Goal: Communication & Community: Answer question/provide support

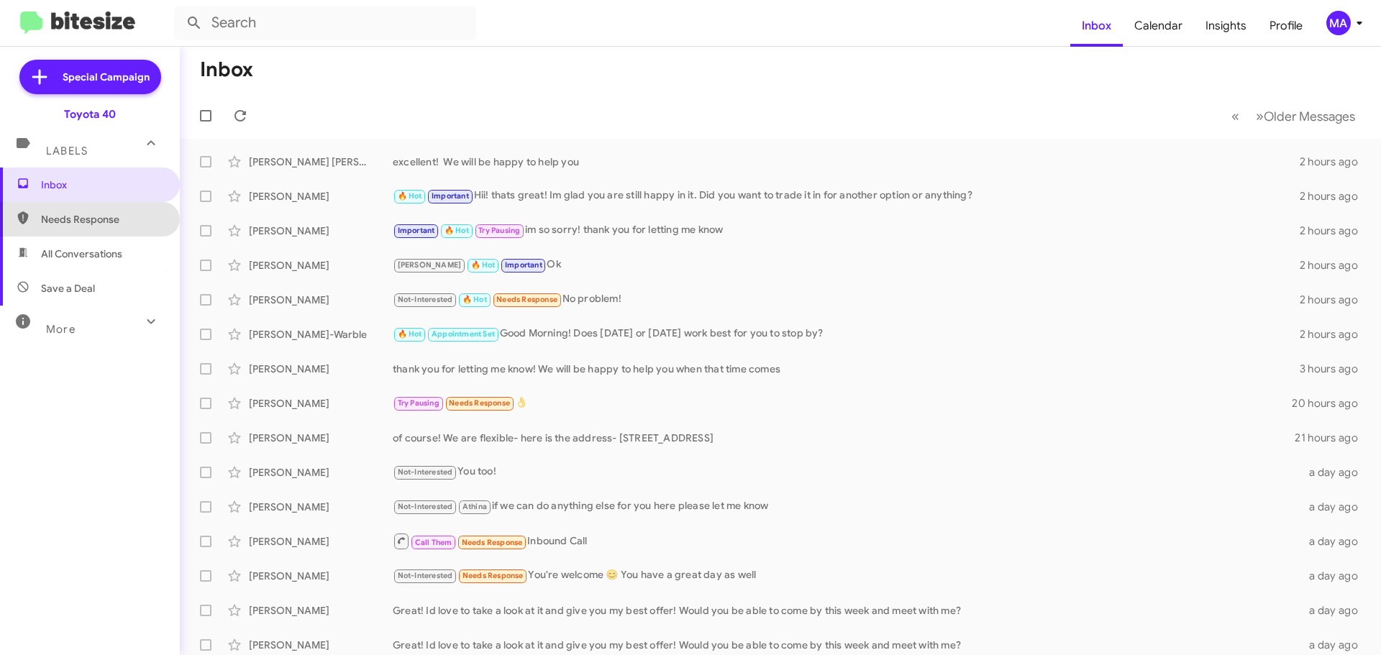
click at [91, 213] on span "Needs Response" at bounding box center [102, 219] width 122 height 14
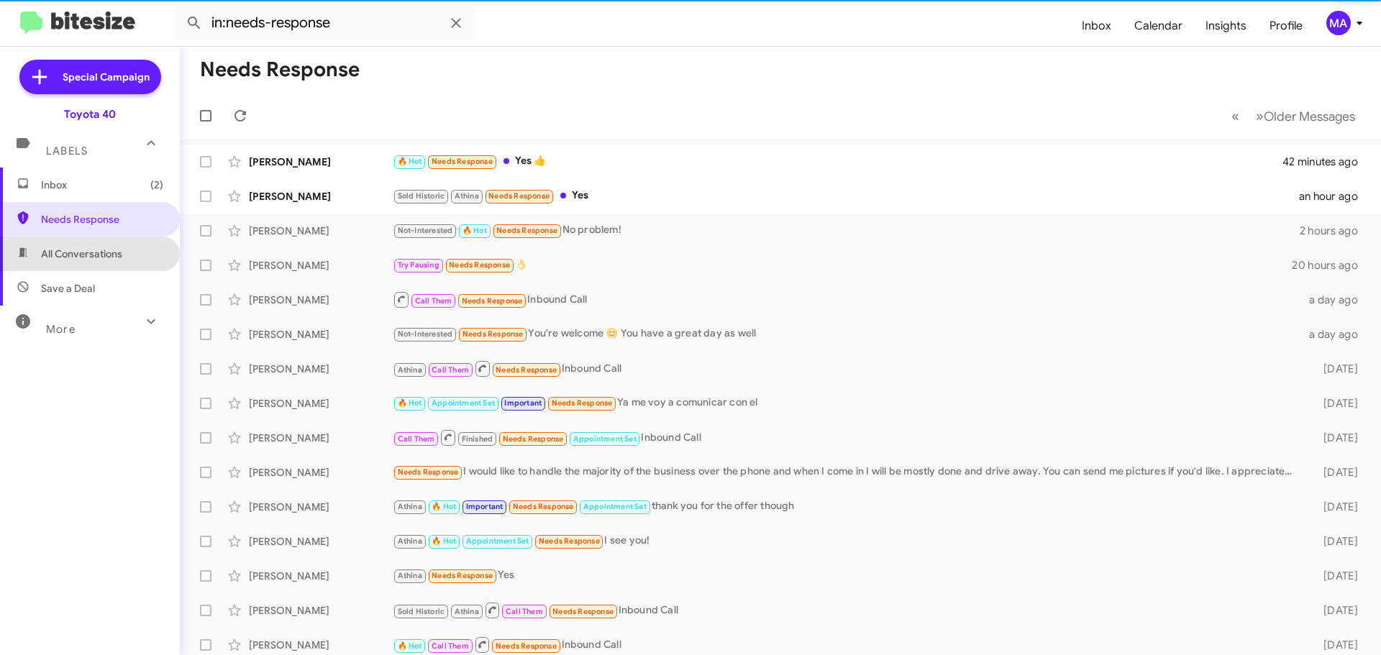
click at [105, 257] on span "All Conversations" at bounding box center [81, 254] width 81 height 14
type input "in:all-conversations"
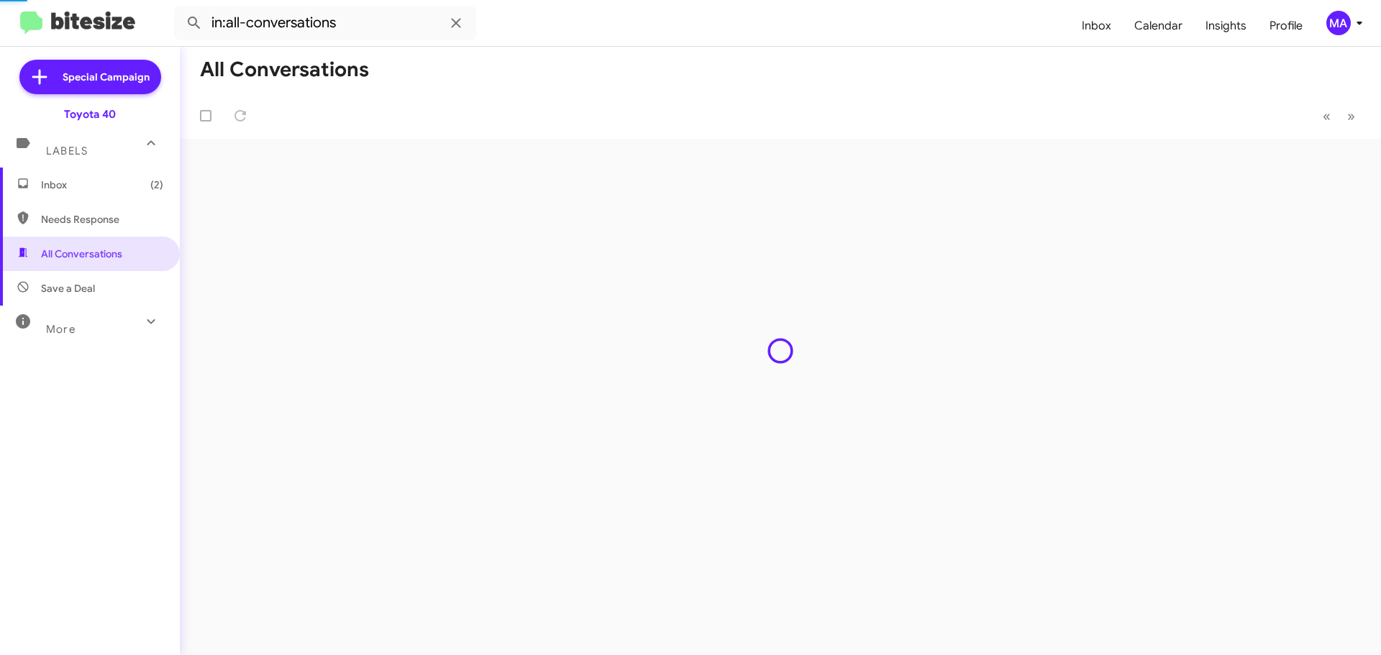
click at [79, 181] on span "Inbox (2)" at bounding box center [102, 185] width 122 height 14
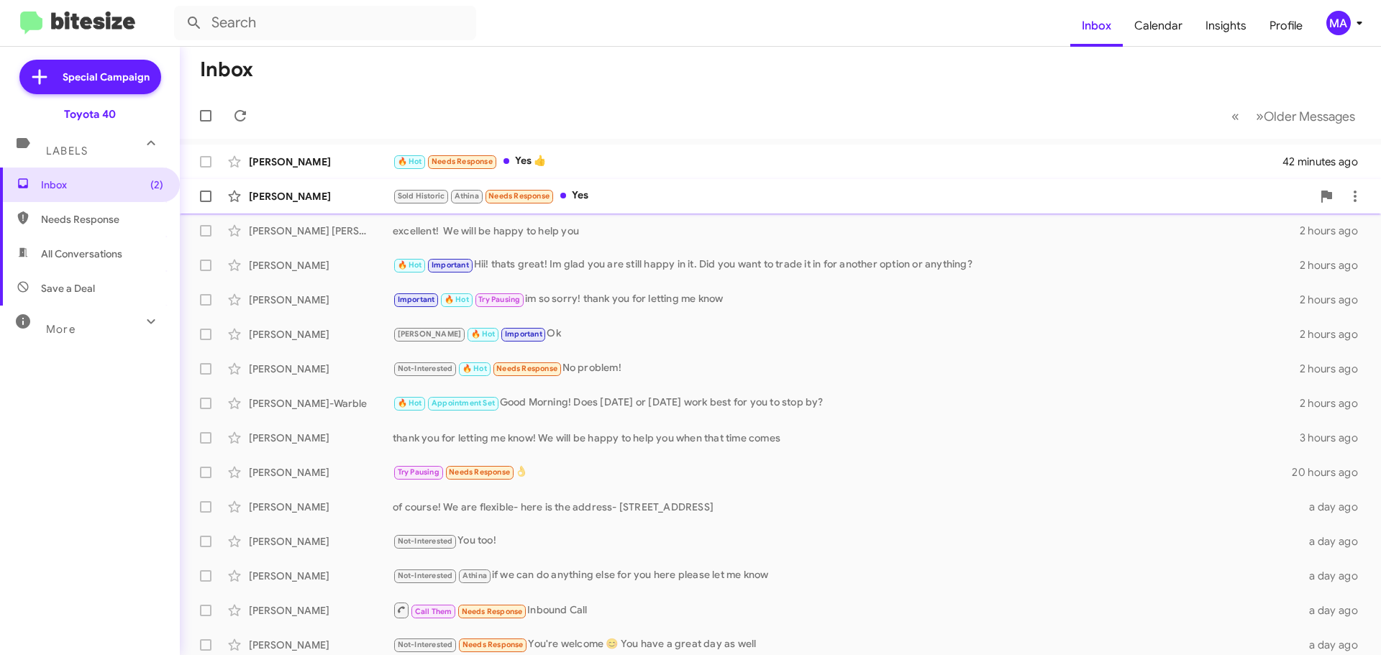
click at [608, 190] on div "Sold Historic Athina Needs Response Yes" at bounding box center [852, 196] width 919 height 17
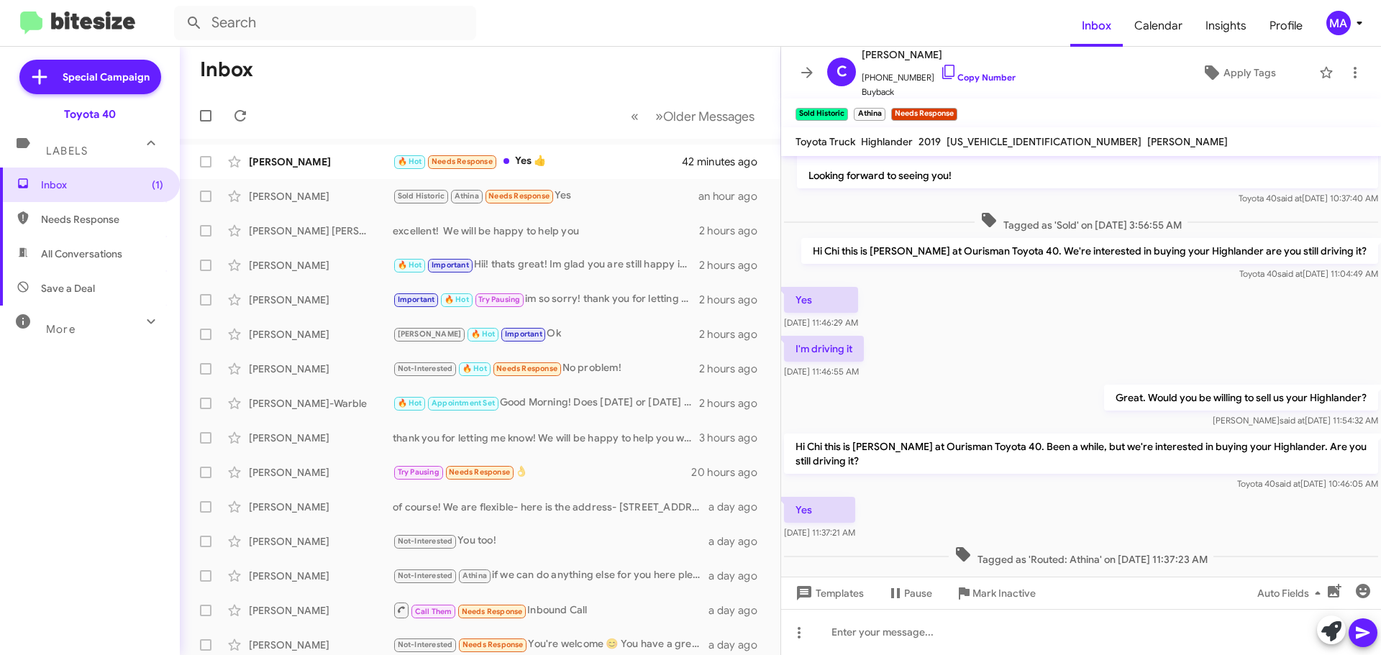
scroll to position [79, 0]
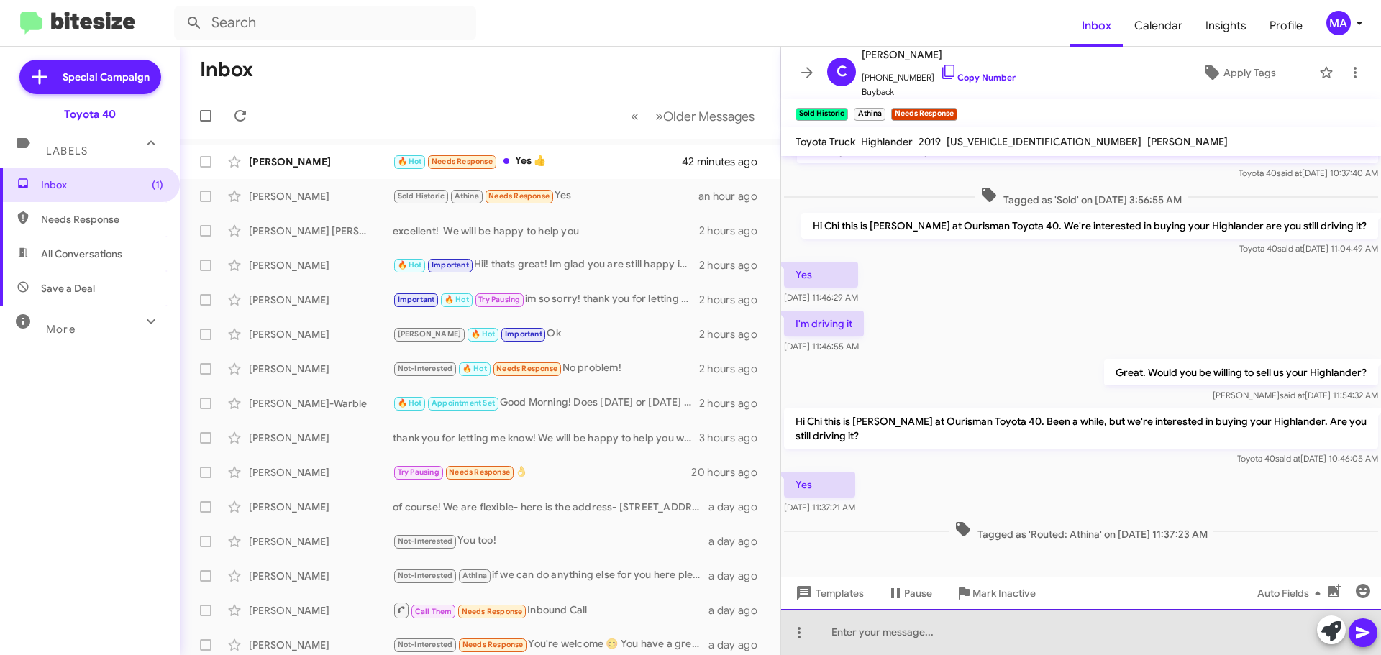
click at [884, 637] on div at bounding box center [1081, 632] width 600 height 46
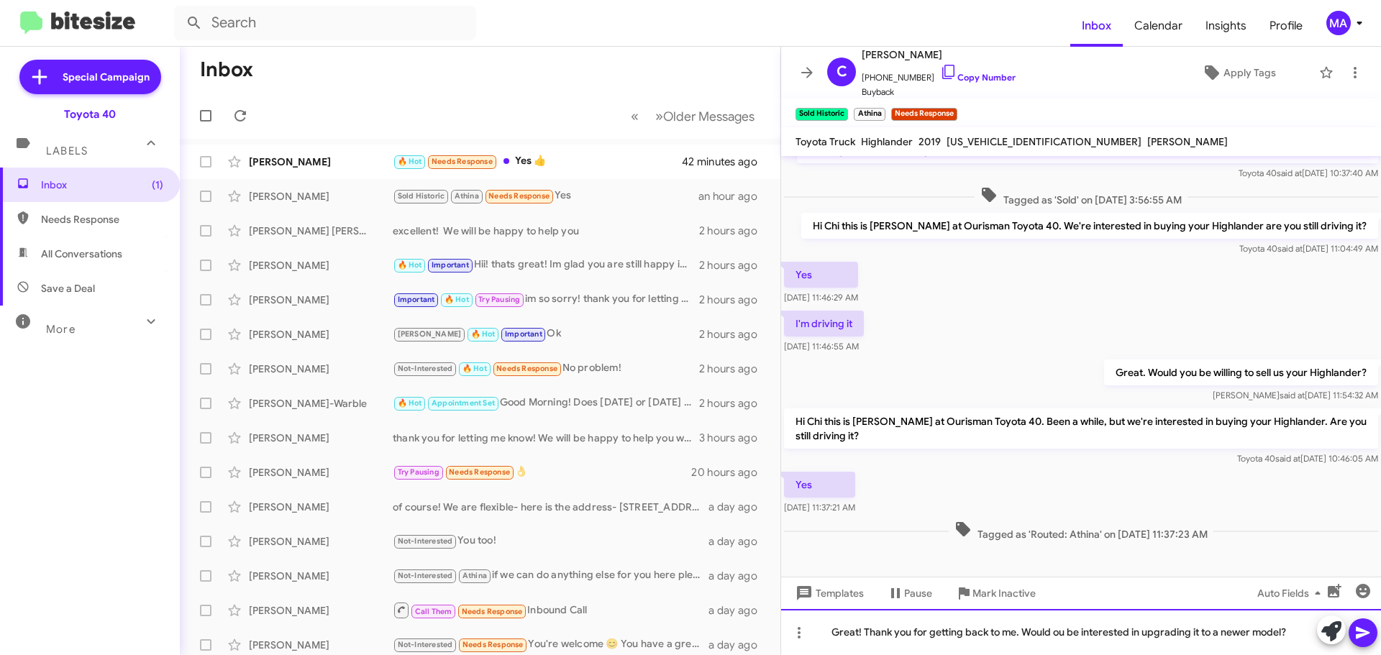
click at [1049, 632] on div "Great! Thank you for getting back to me. Would ou be interested in upgrading it…" at bounding box center [1081, 632] width 600 height 46
click at [1065, 639] on div "Great! Thank you for getting back to me. Would you be interested in upgrading i…" at bounding box center [1081, 632] width 600 height 46
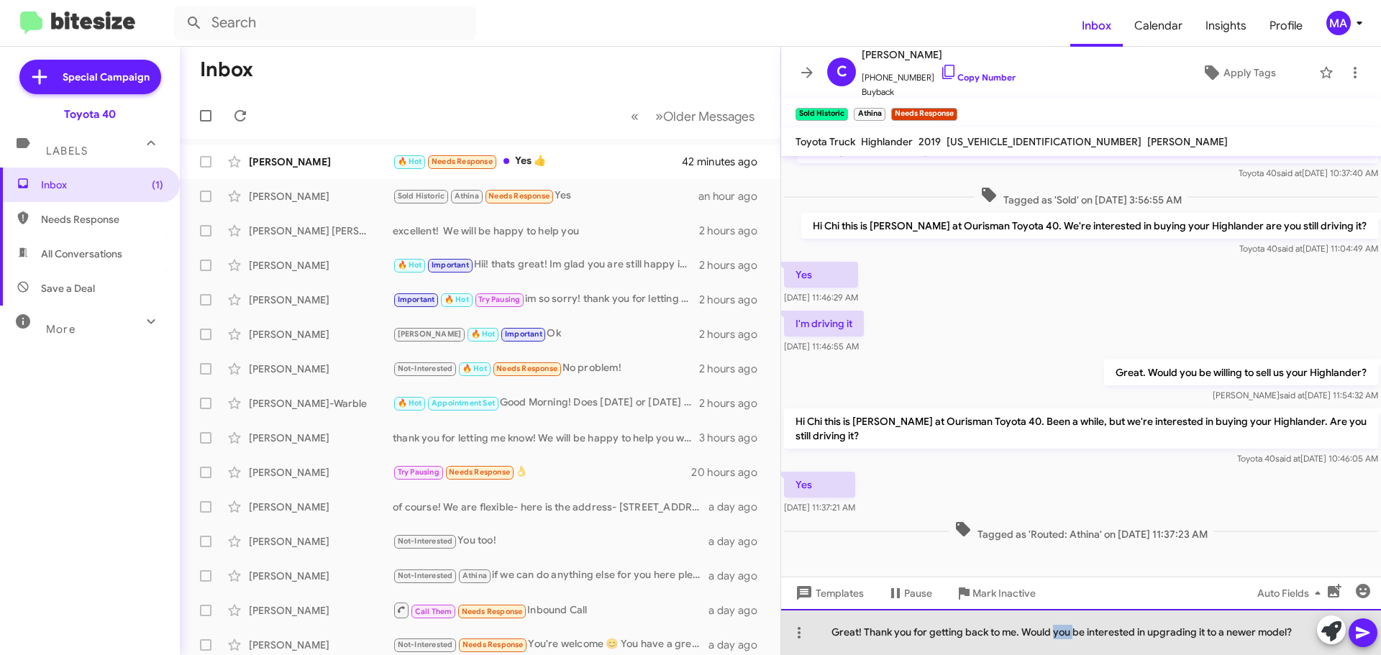
click at [1065, 639] on div "Great! Thank you for getting back to me. Would you be interested in upgrading i…" at bounding box center [1081, 632] width 600 height 46
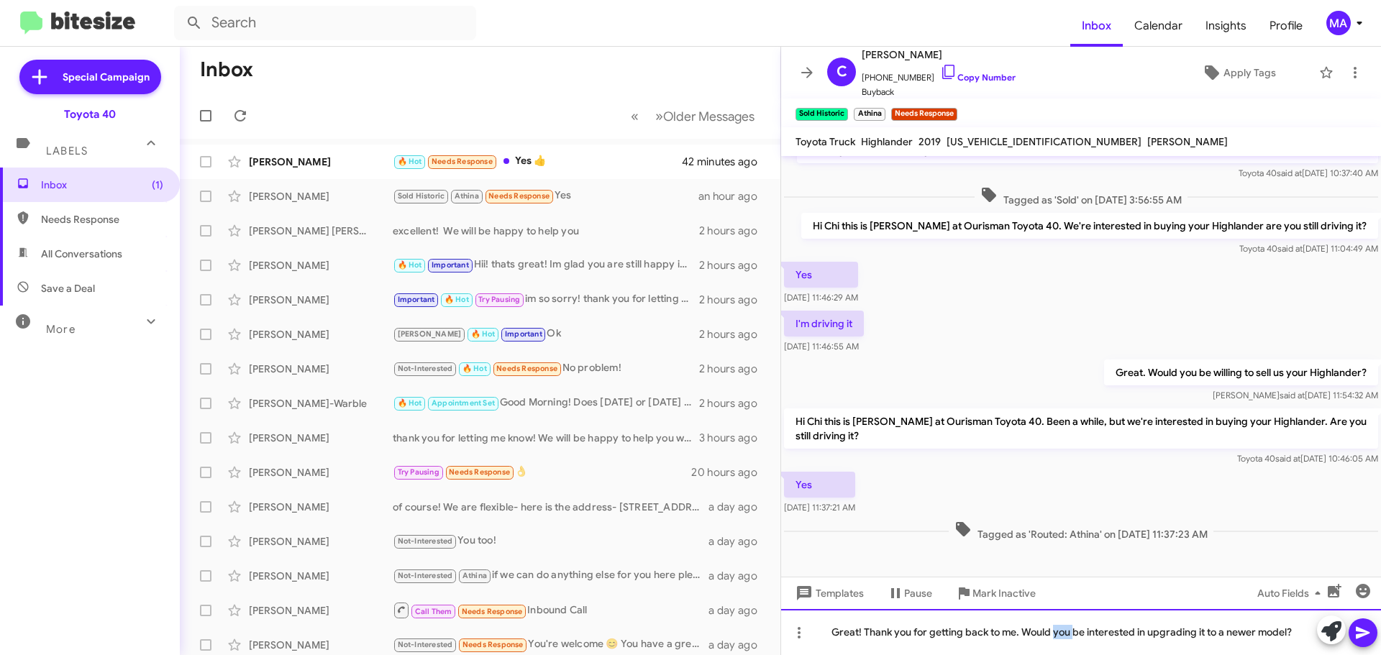
copy div "Great! Thank you for getting back to me. Would you be interested in upgrading i…"
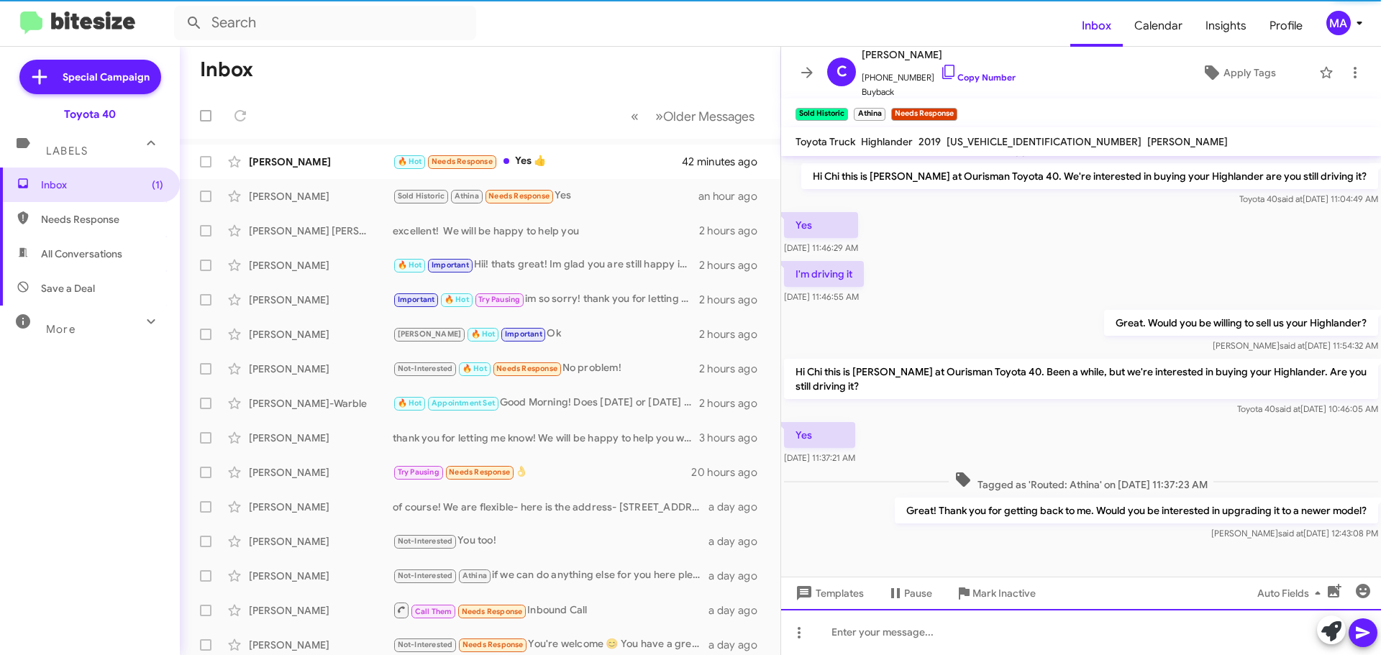
scroll to position [132, 0]
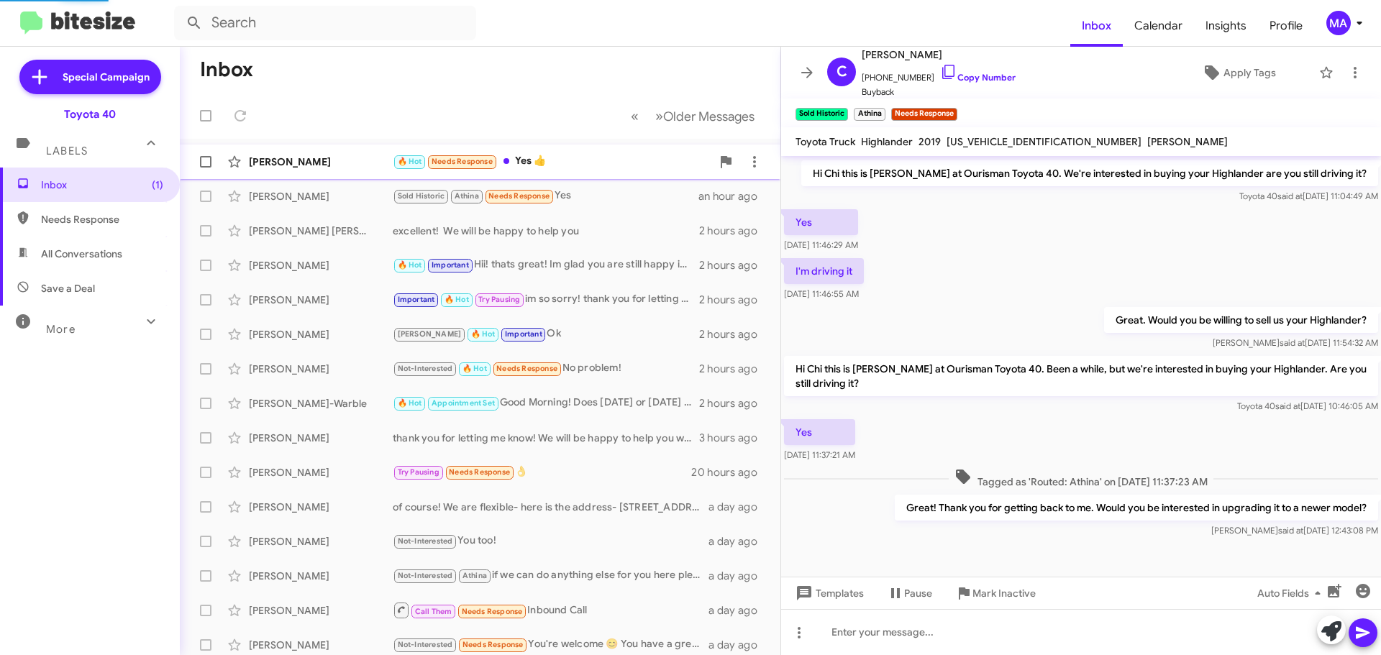
click at [605, 154] on div "🔥 Hot Needs Response Yes 👍" at bounding box center [552, 161] width 319 height 17
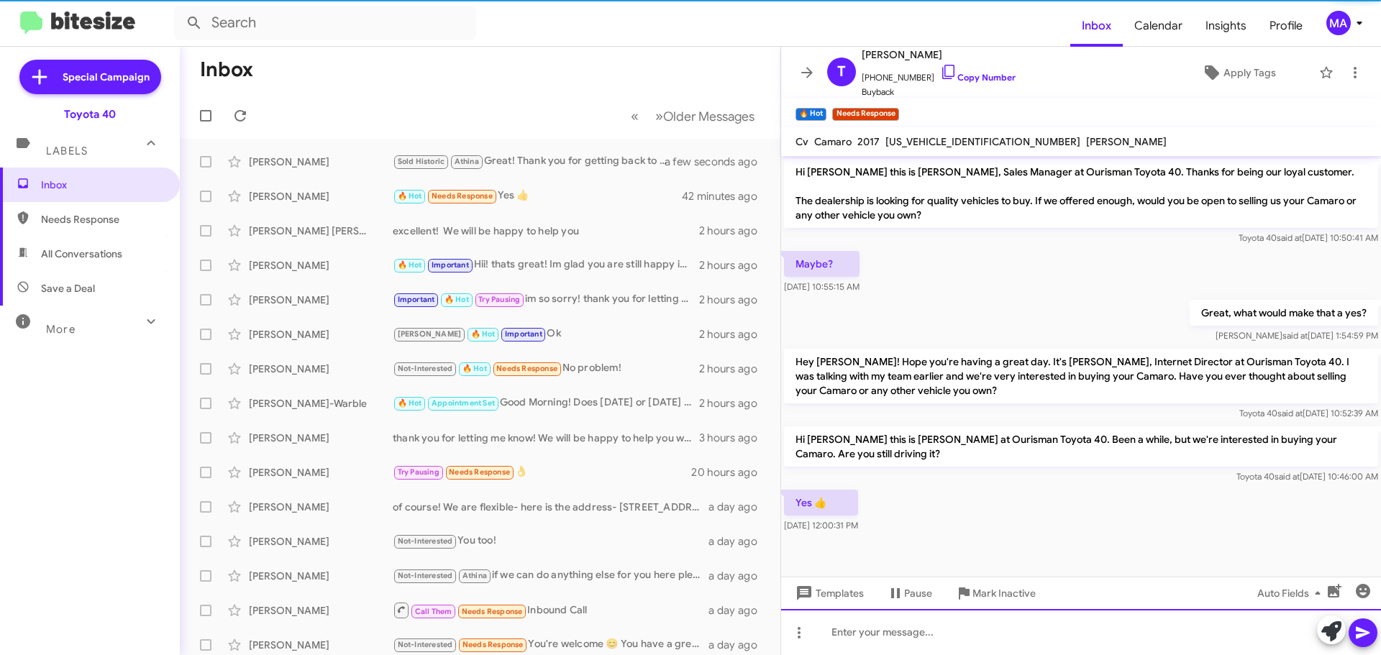
click at [907, 643] on div at bounding box center [1081, 632] width 600 height 46
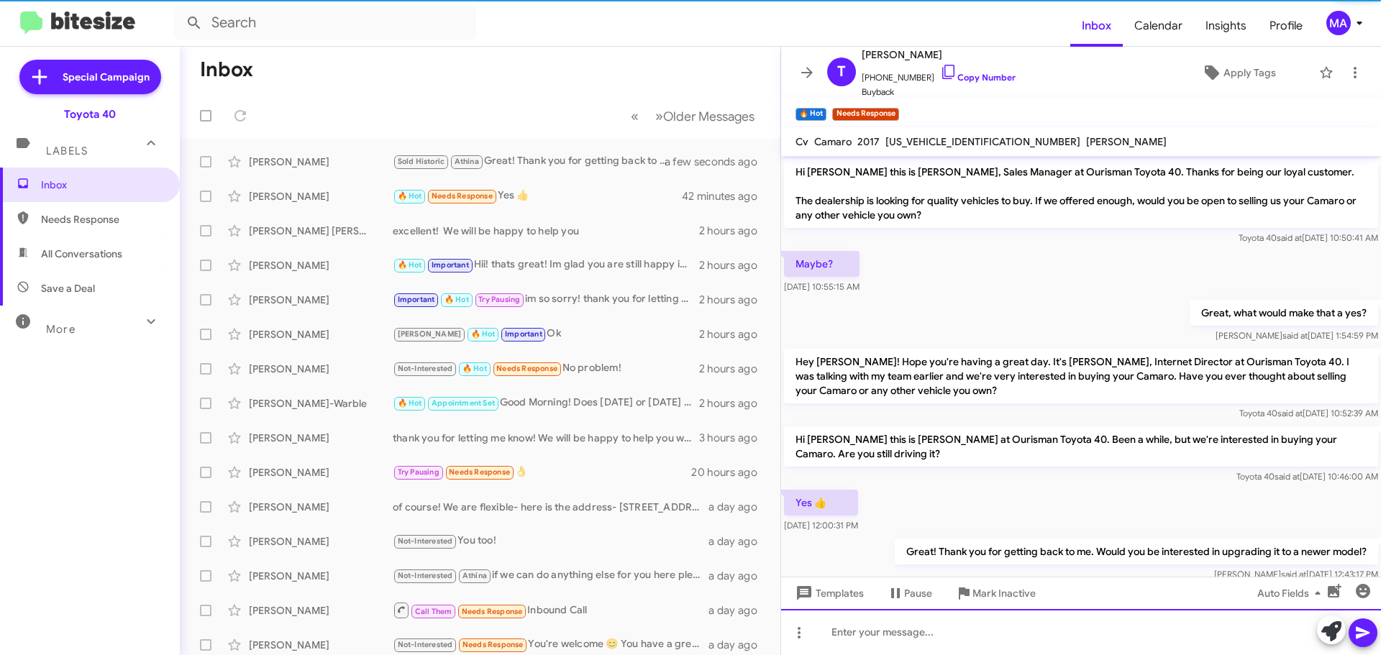
scroll to position [33, 0]
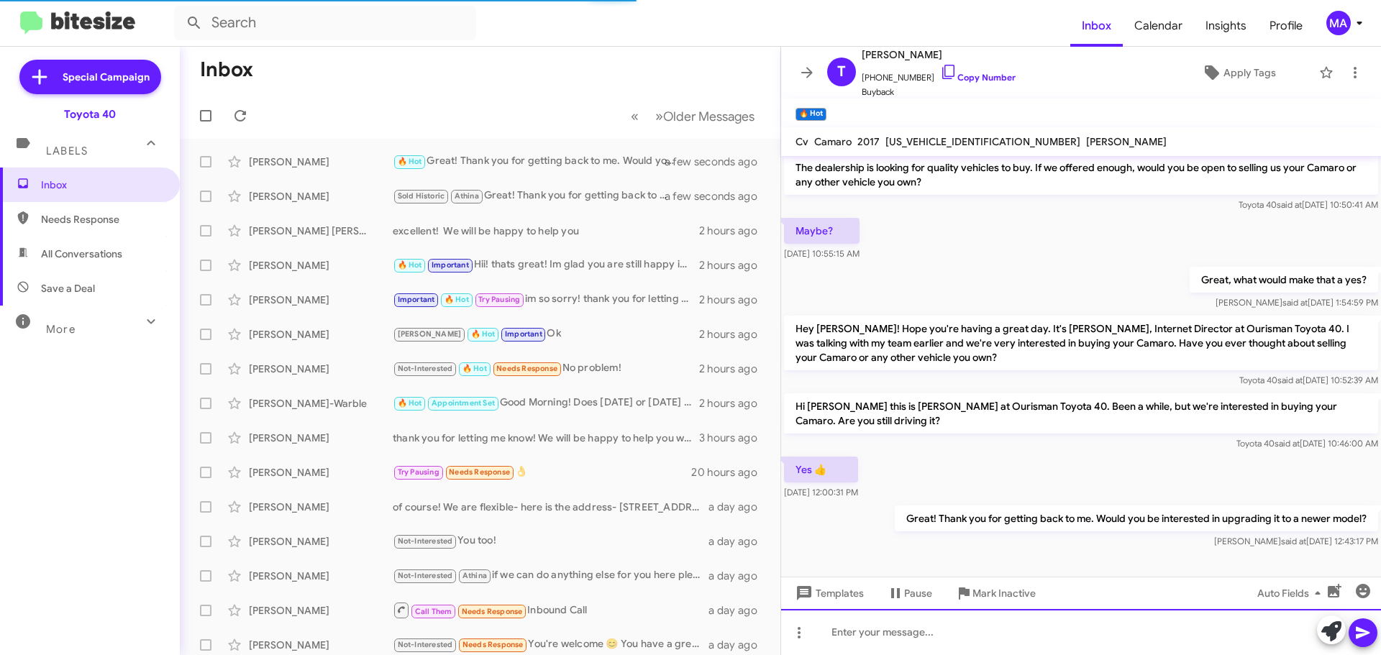
click at [940, 632] on div at bounding box center [1081, 632] width 600 height 46
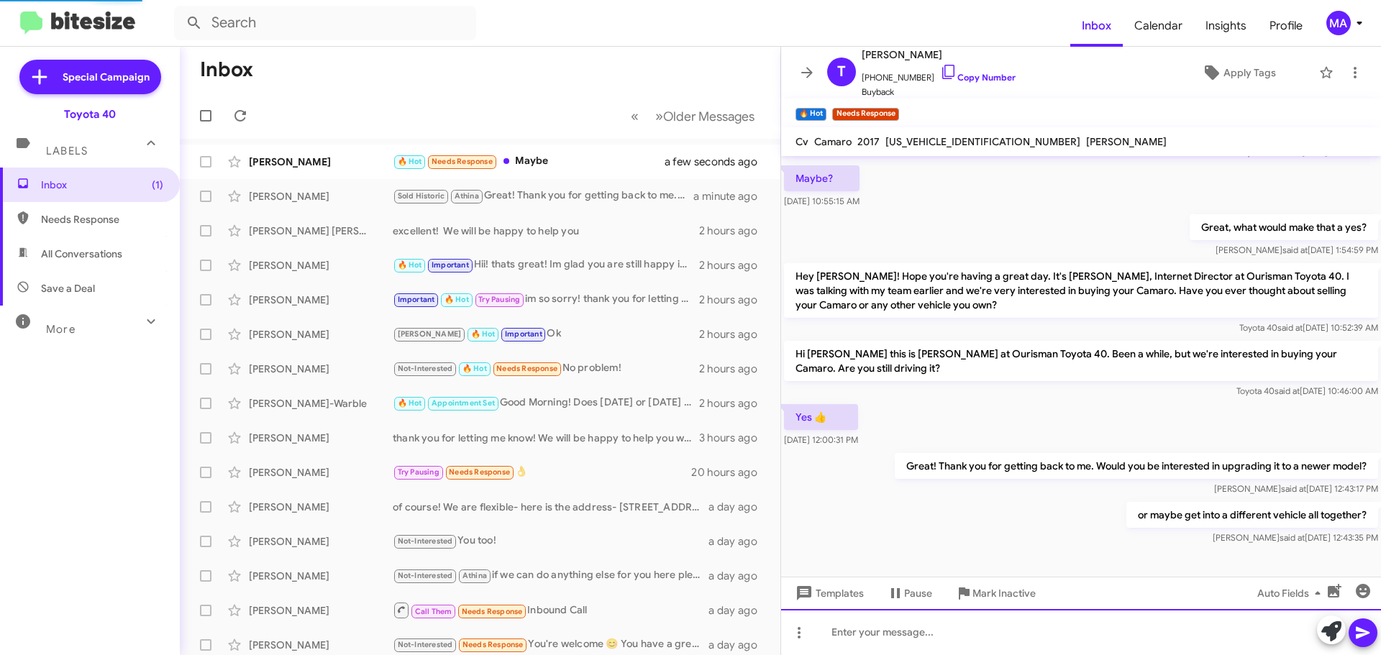
scroll to position [138, 0]
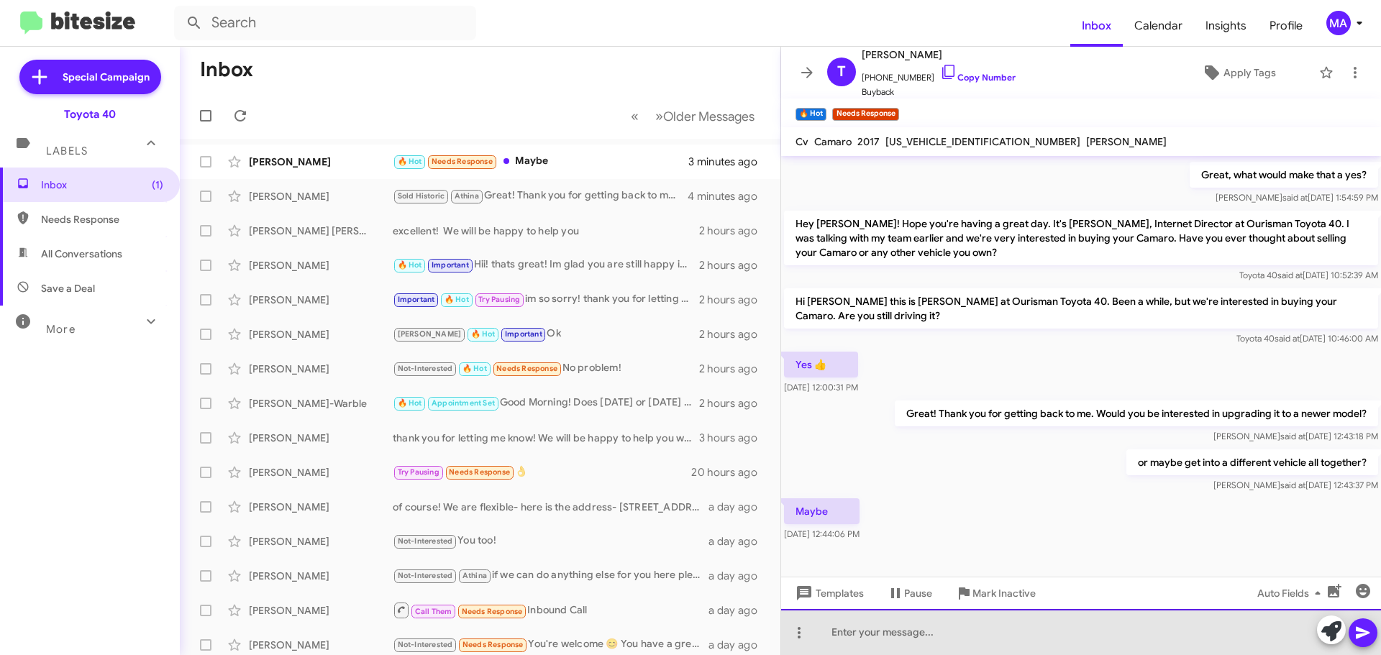
click at [885, 633] on div at bounding box center [1081, 632] width 600 height 46
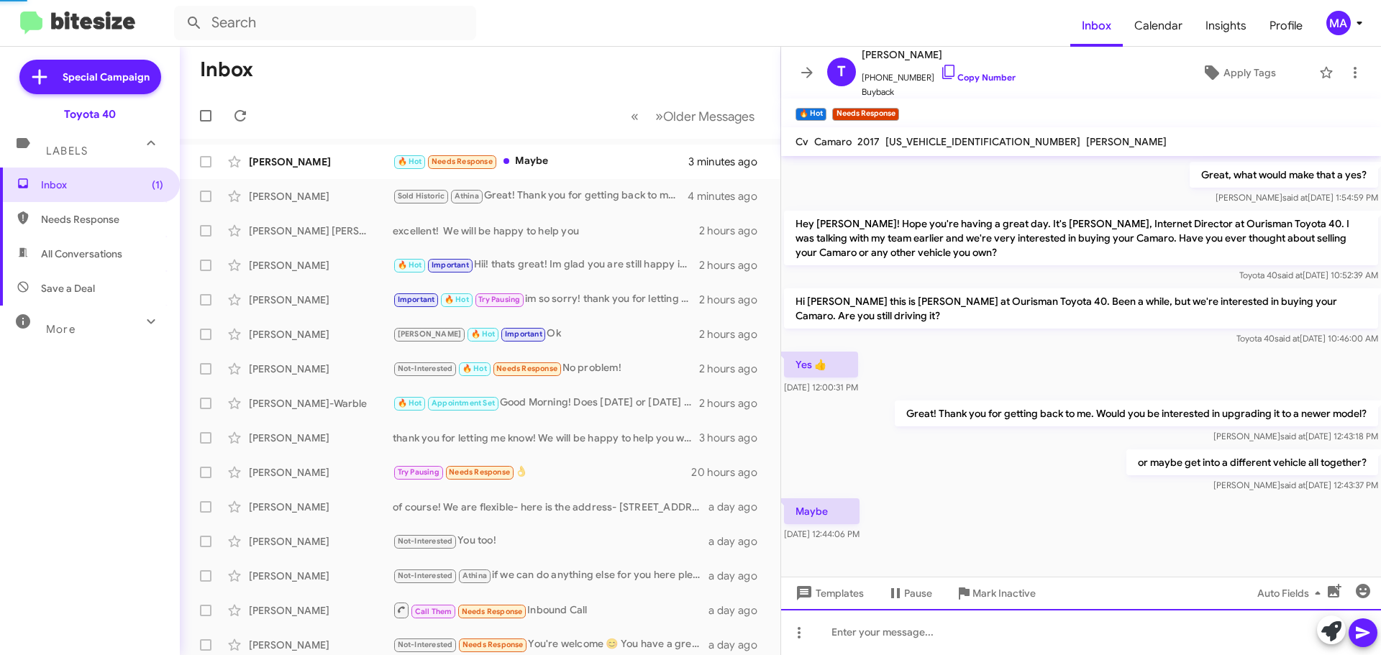
scroll to position [0, 0]
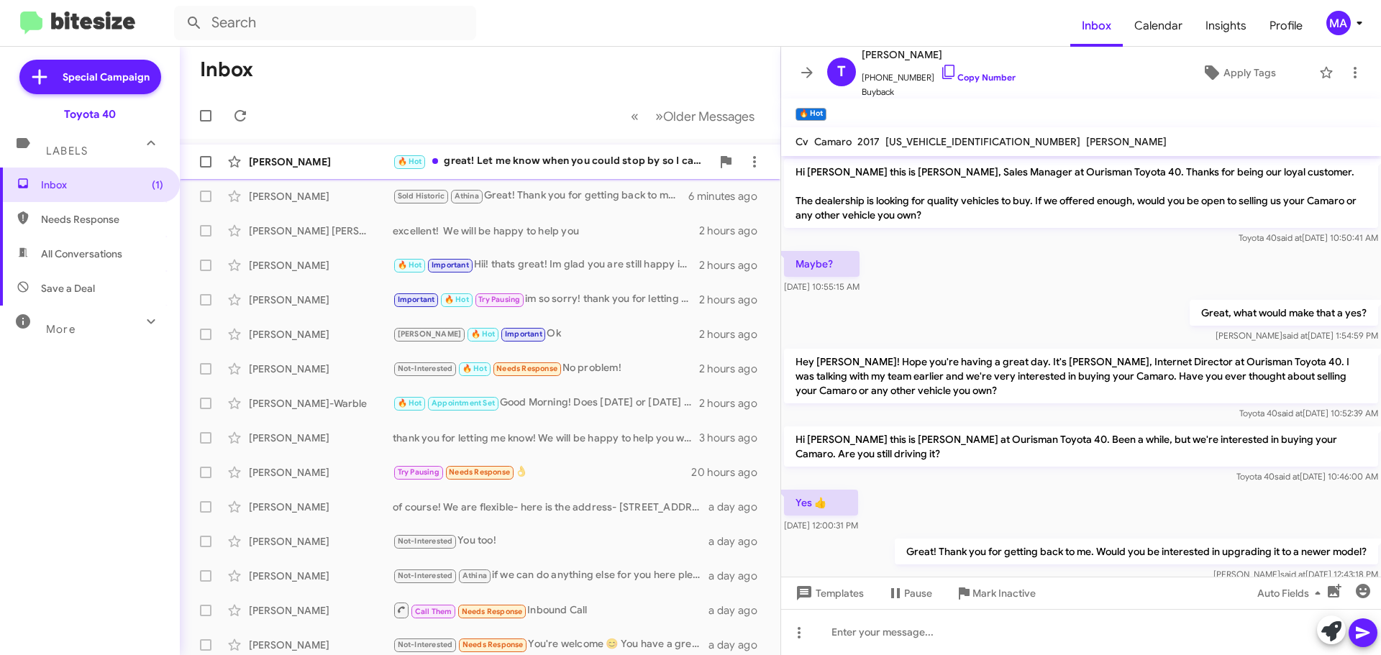
click at [558, 163] on div "🔥 Hot great! Let me know when you could stop by so I can appraise your camaro a…" at bounding box center [552, 161] width 319 height 17
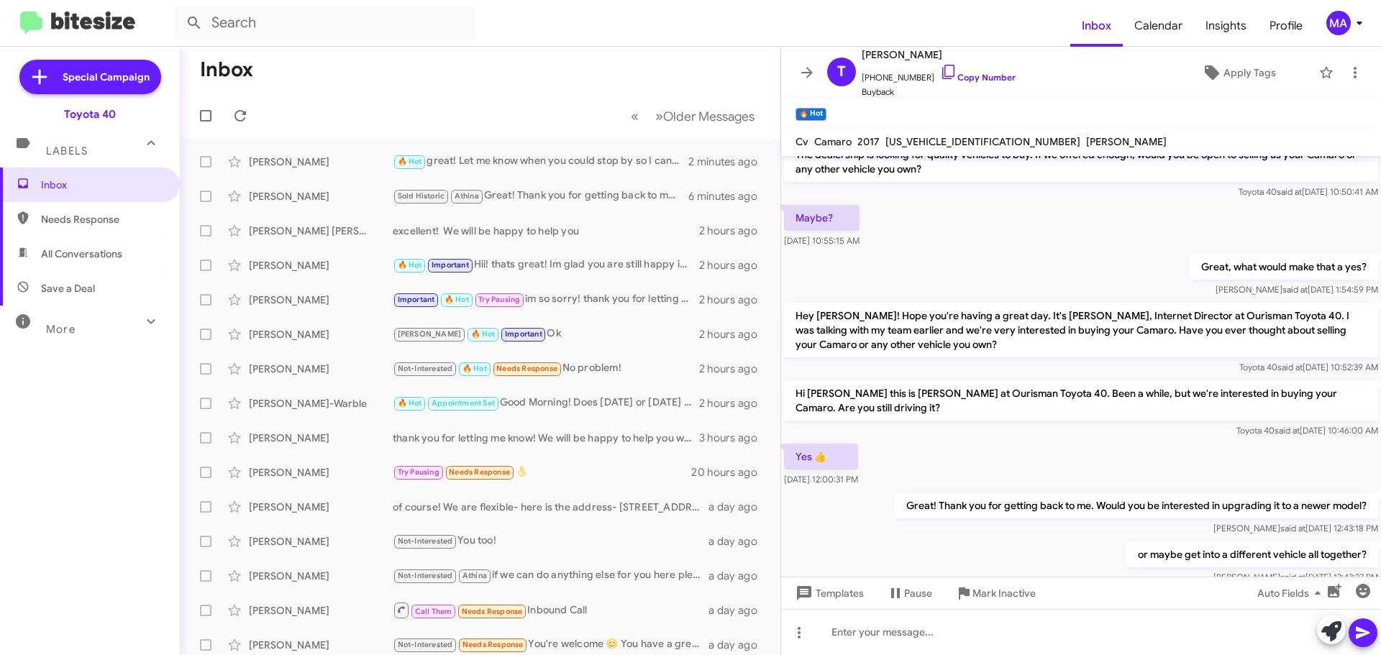
scroll to position [191, 0]
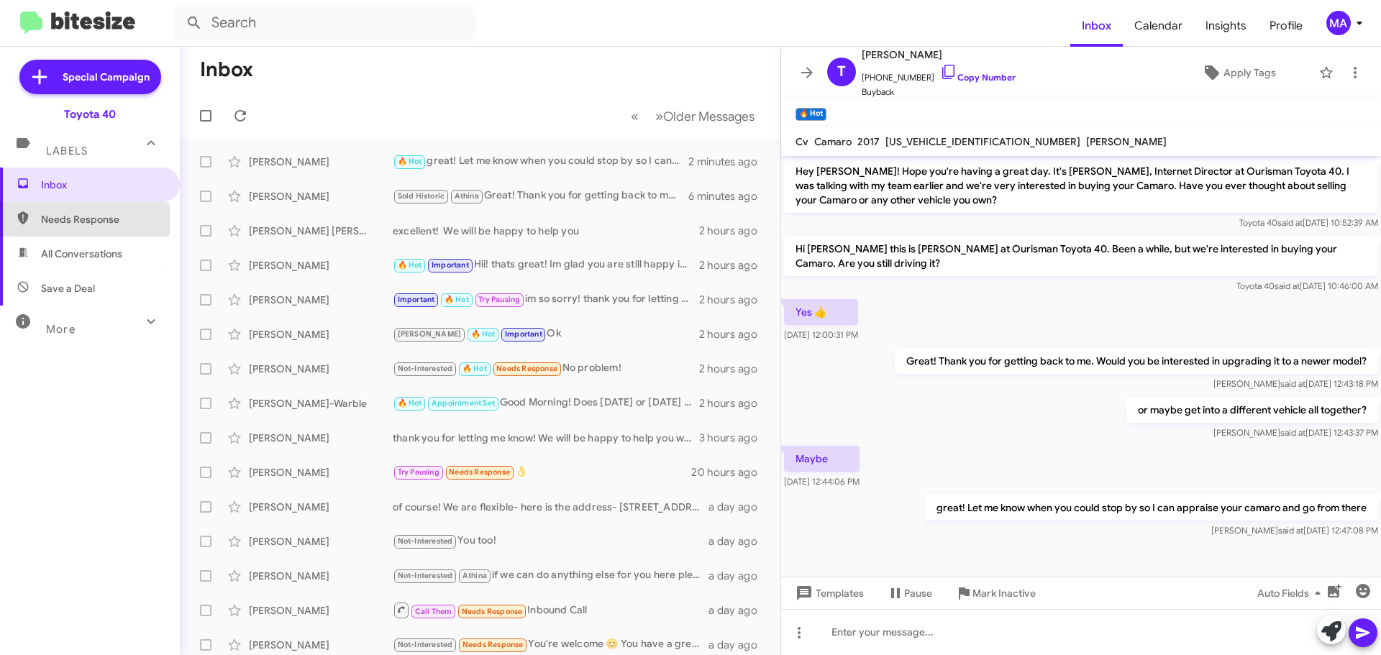
click at [49, 220] on span "Needs Response" at bounding box center [102, 219] width 122 height 14
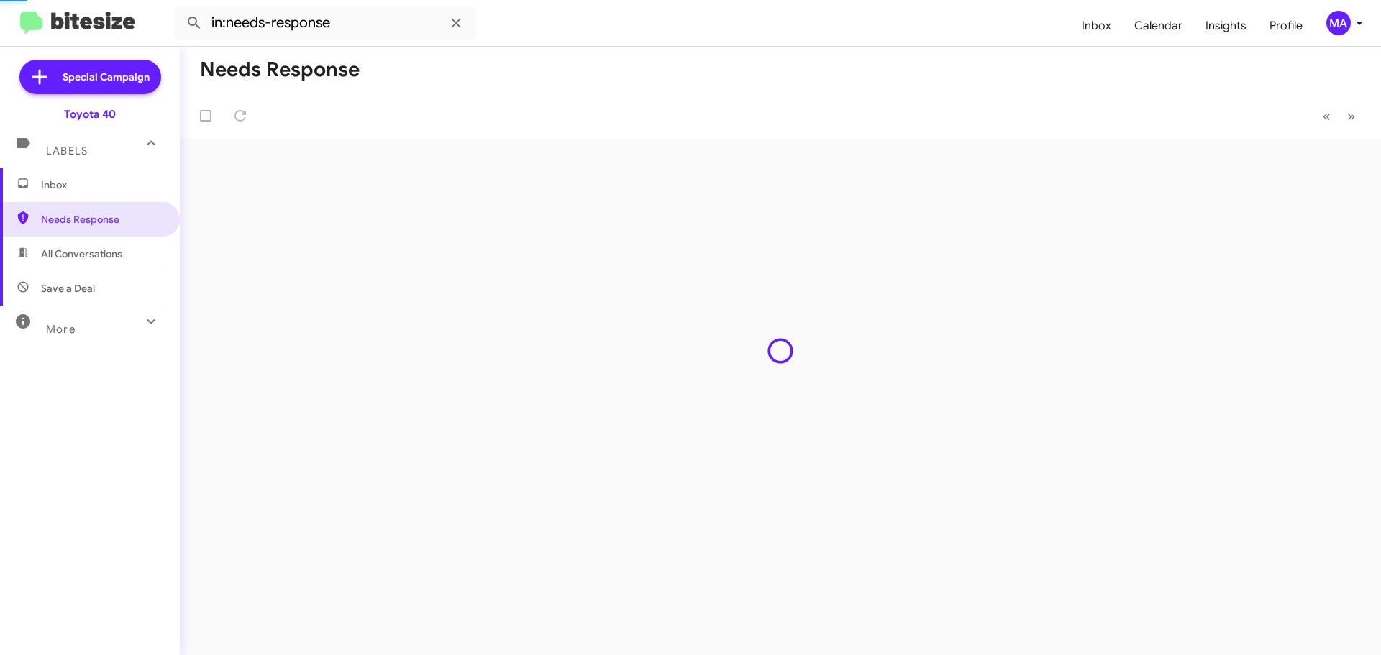
click at [68, 256] on span "All Conversations" at bounding box center [81, 254] width 81 height 14
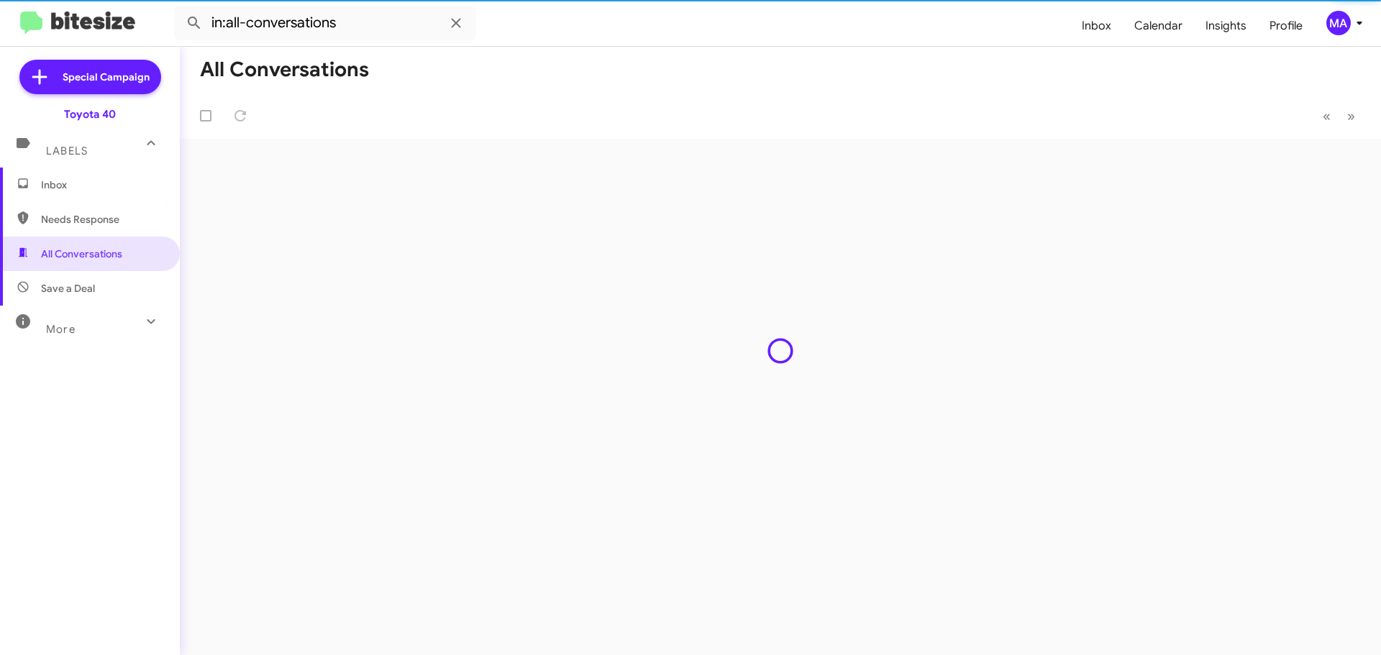
click at [73, 307] on mat-expansion-panel-header "More" at bounding box center [90, 323] width 180 height 35
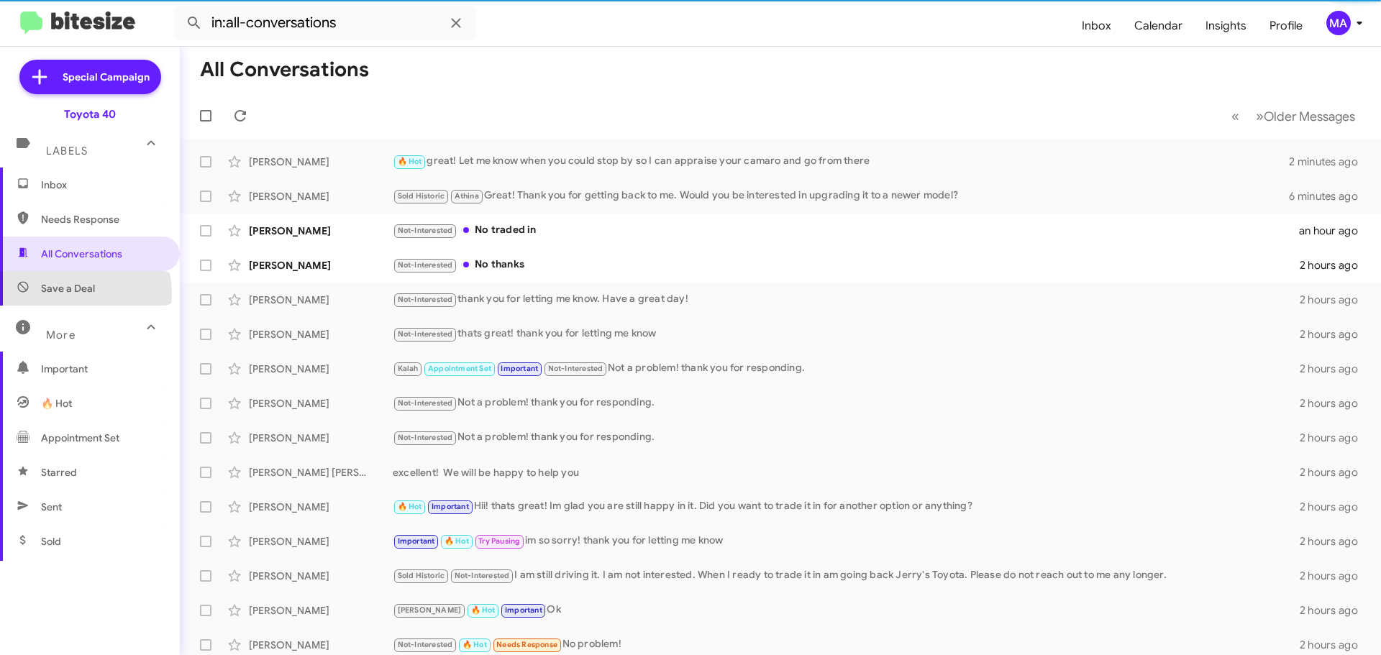
click at [70, 293] on span "Save a Deal" at bounding box center [68, 288] width 54 height 14
type input "in:not-interested"
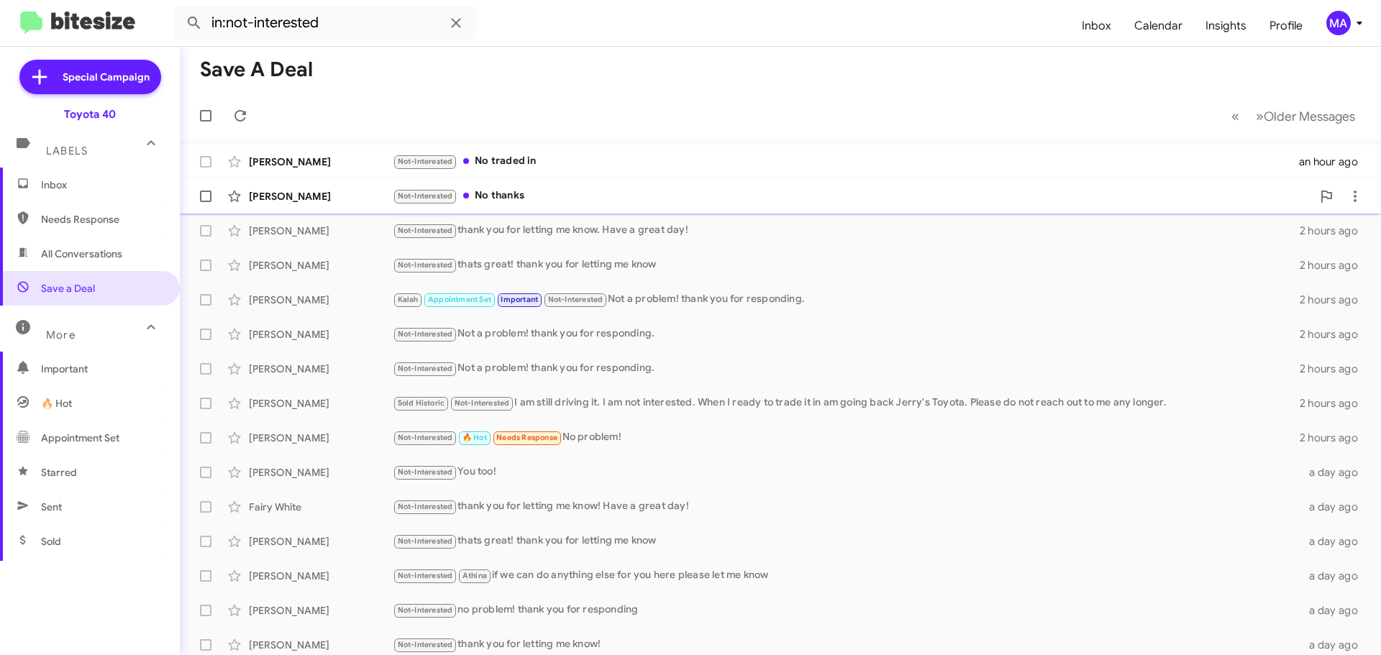
click at [564, 196] on div "Not-Interested No thanks" at bounding box center [852, 196] width 919 height 17
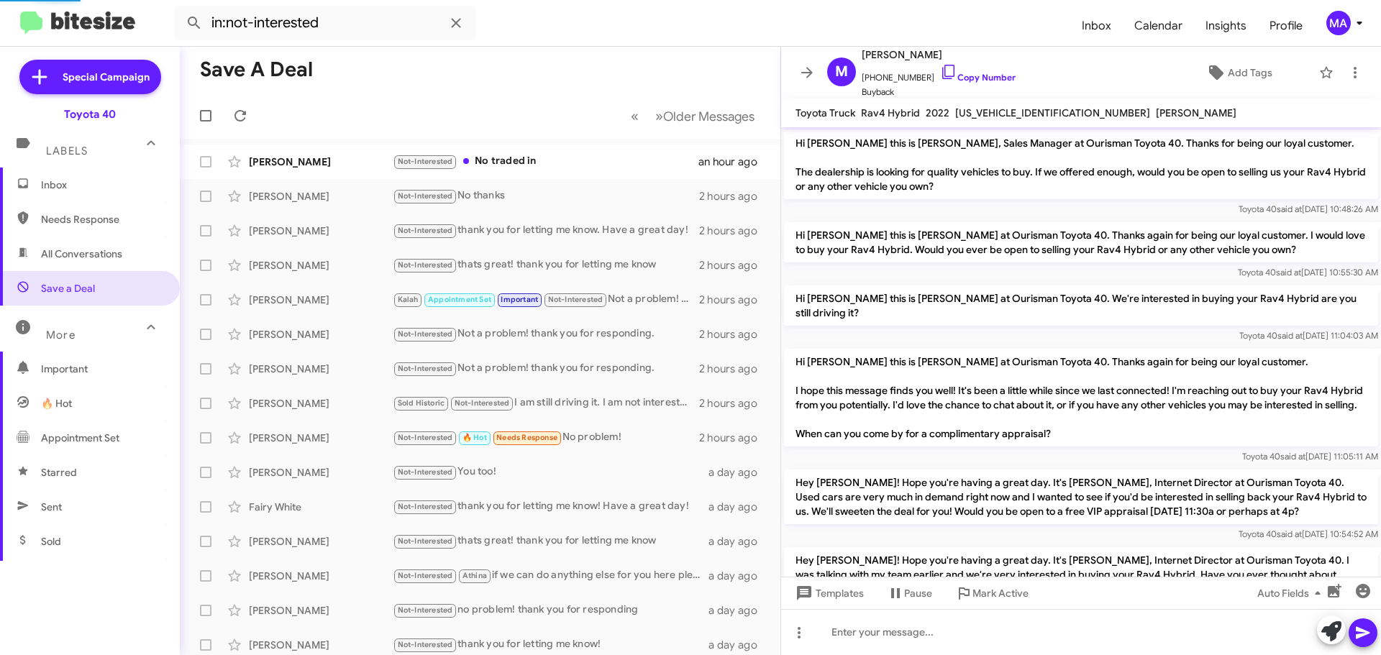
scroll to position [245, 0]
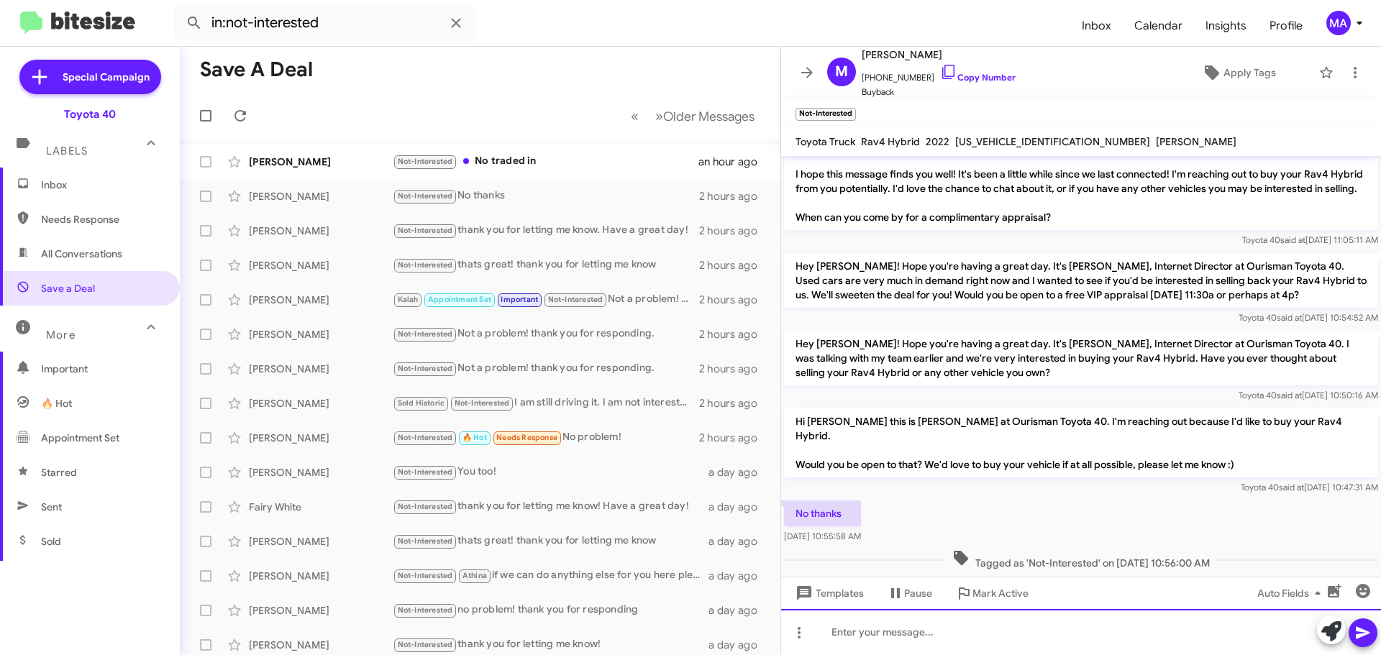
click at [898, 637] on div at bounding box center [1081, 632] width 600 height 46
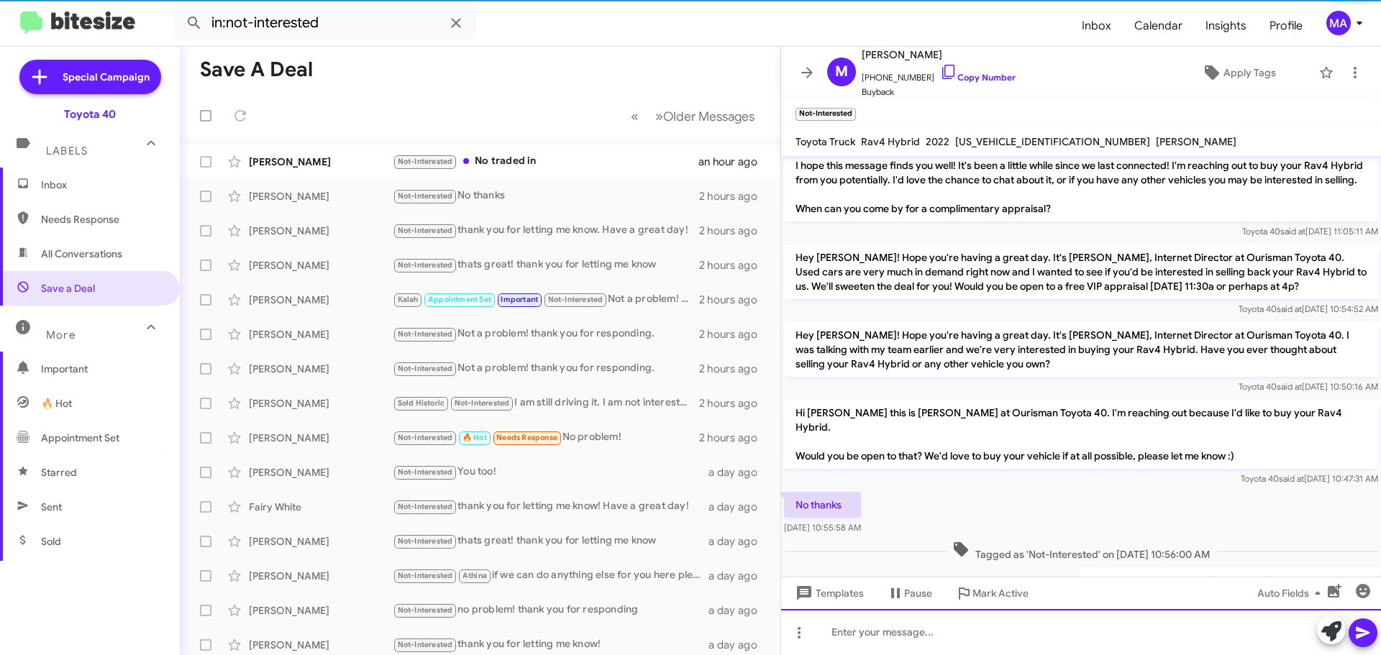
scroll to position [327, 0]
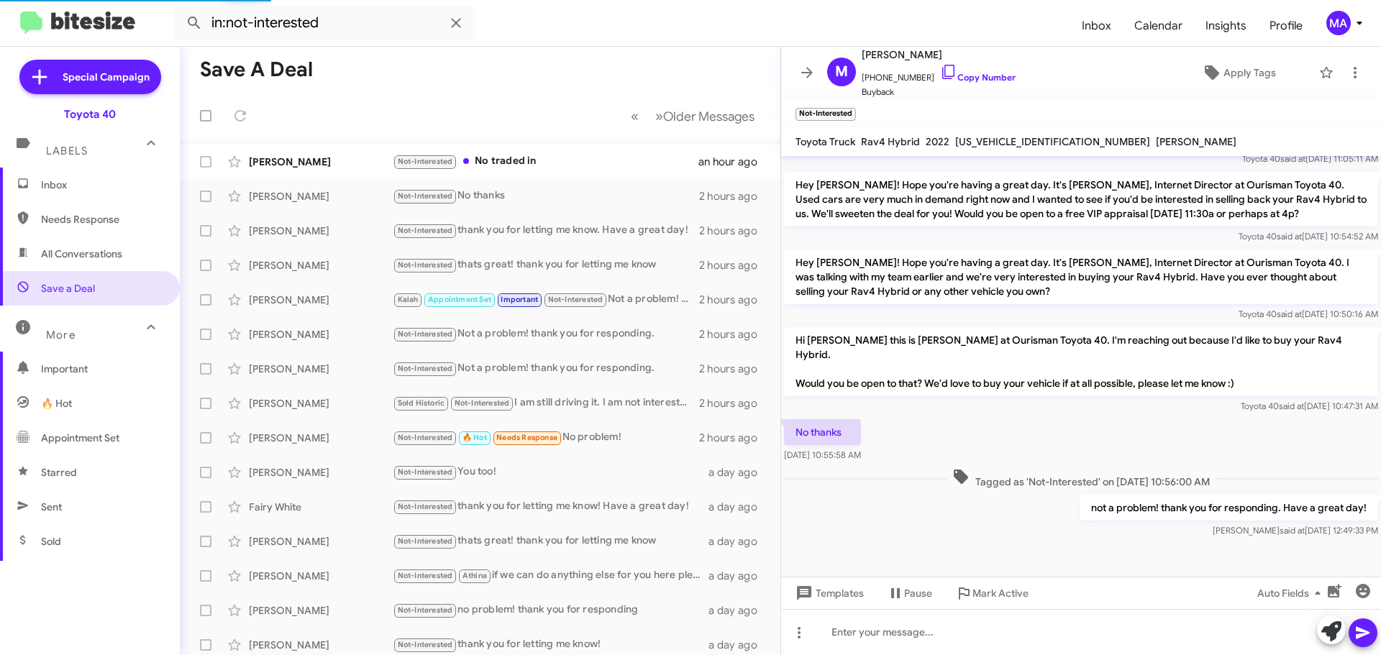
click at [1252, 510] on p "not a problem! thank you for responding. Have a great day!" at bounding box center [1229, 508] width 298 height 26
copy p "not a problem! thank you for responding. Have a great day!"
click at [537, 158] on div "Not-Interested No traded in" at bounding box center [552, 161] width 319 height 17
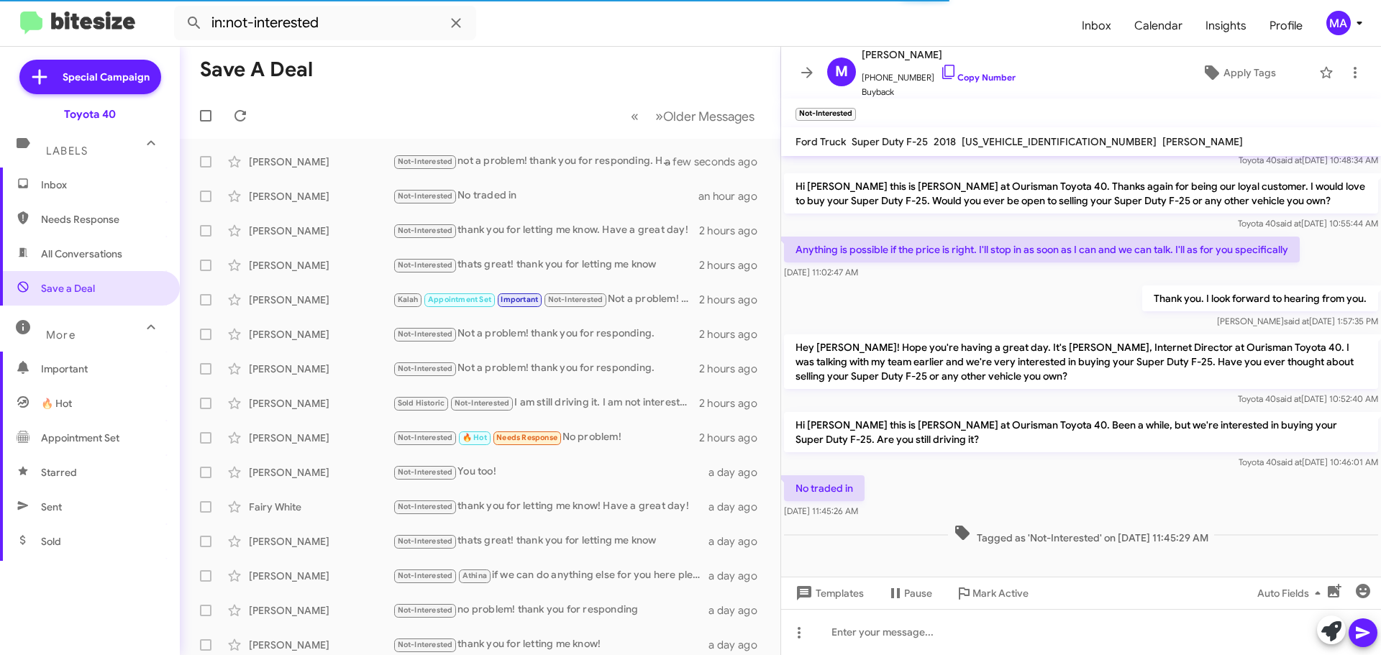
scroll to position [78, 0]
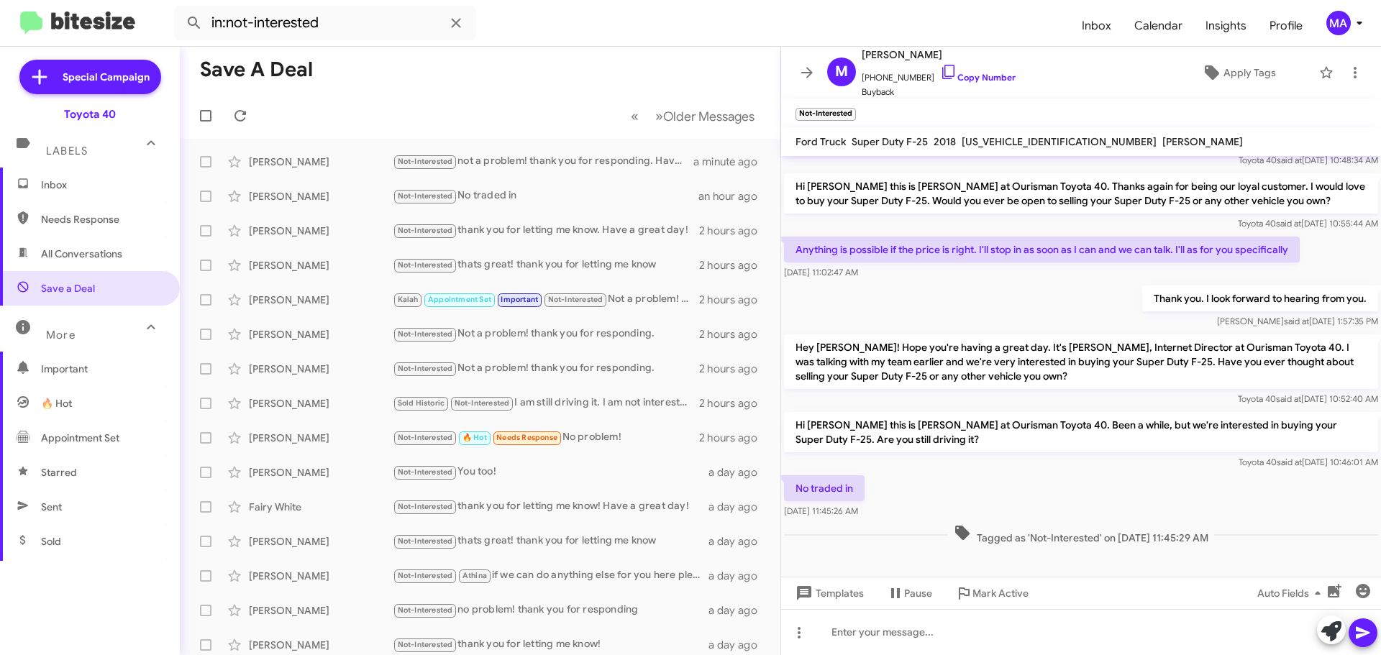
click at [68, 175] on span "Inbox" at bounding box center [90, 185] width 180 height 35
